Goal: Browse casually

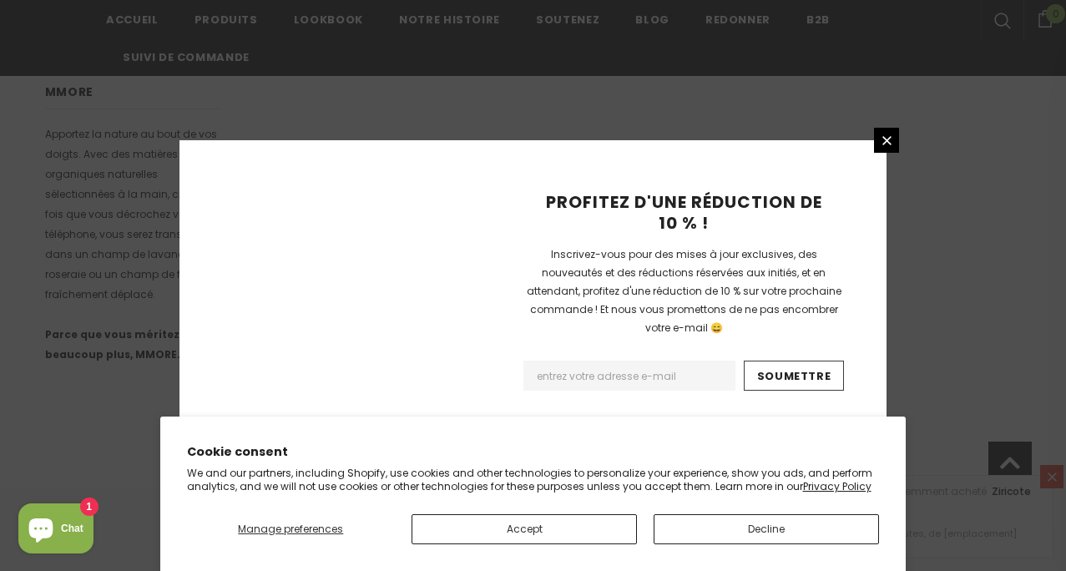
scroll to position [1215, 0]
